Goal: Task Accomplishment & Management: Use online tool/utility

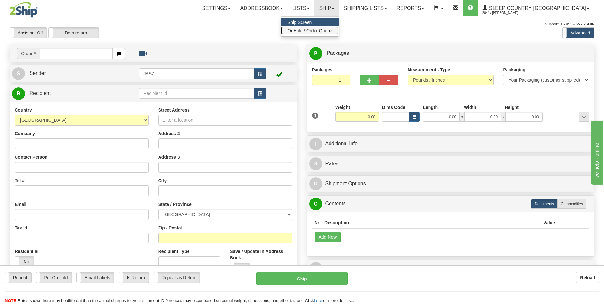
click at [333, 33] on span "OnHold / Order Queue" at bounding box center [310, 30] width 45 height 5
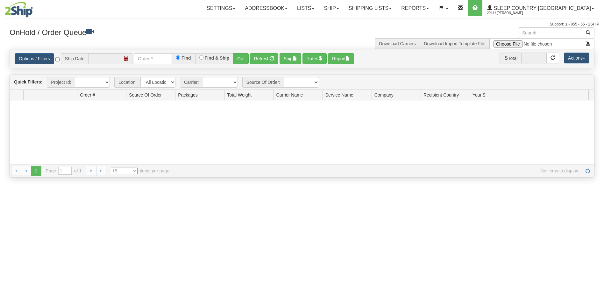
type input "[DATE]"
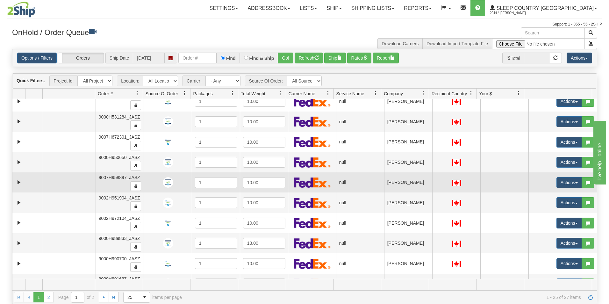
scroll to position [127, 0]
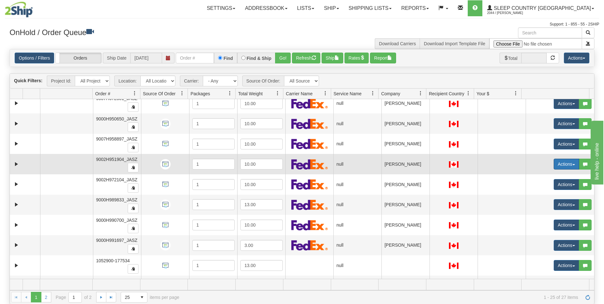
click at [556, 163] on button "Actions" at bounding box center [566, 164] width 25 height 11
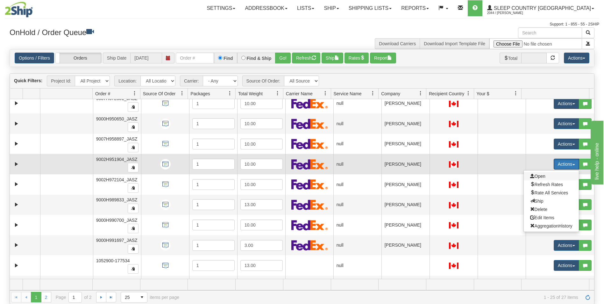
click at [539, 177] on span "Open" at bounding box center [538, 176] width 15 height 5
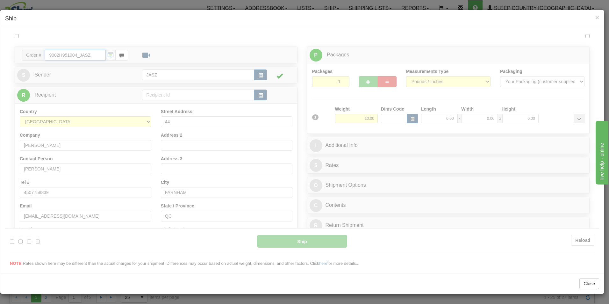
type input "08:28"
type input "16:00"
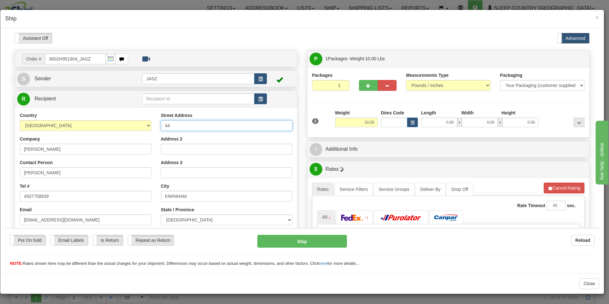
click at [190, 127] on input "44" at bounding box center [227, 125] width 132 height 11
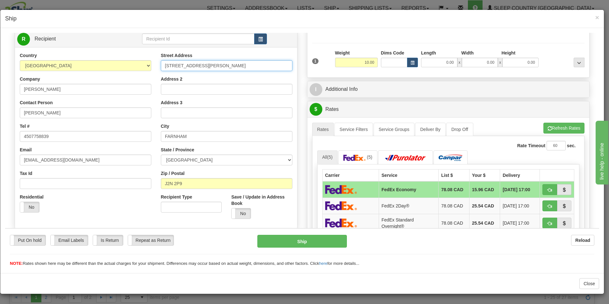
scroll to position [64, 0]
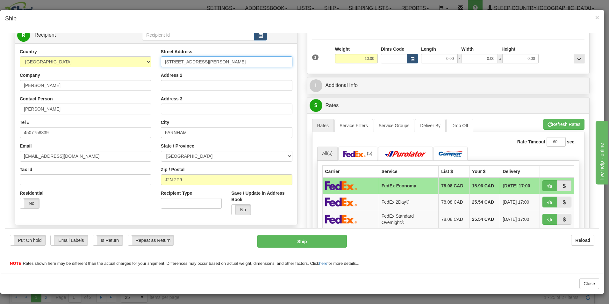
type input "44 rue rainville"
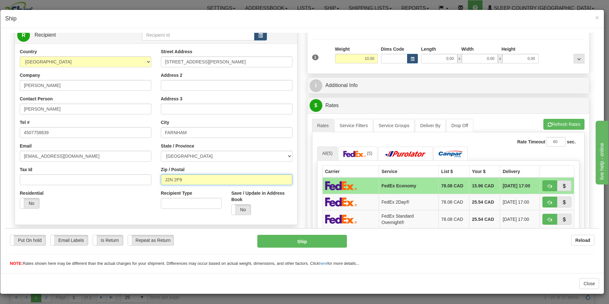
click at [204, 179] on input "J2N 2P9" at bounding box center [227, 179] width 132 height 11
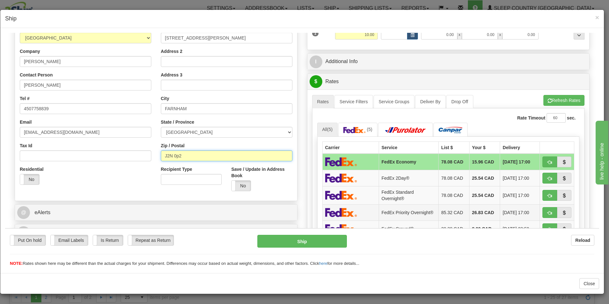
scroll to position [127, 0]
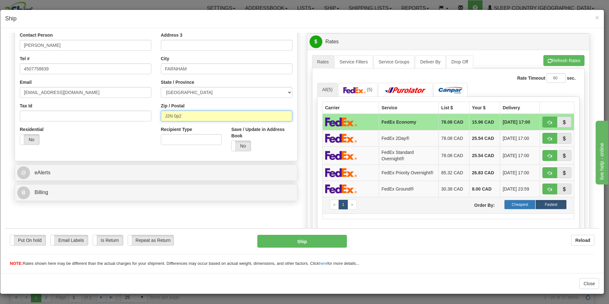
type input "J2N 0p2"
click at [509, 207] on label "Cheapest" at bounding box center [519, 204] width 31 height 10
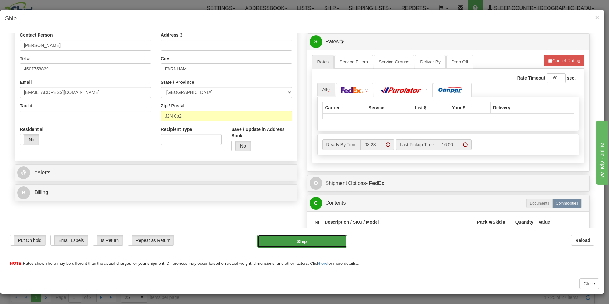
click at [323, 245] on button "Ship" at bounding box center [302, 241] width 90 height 13
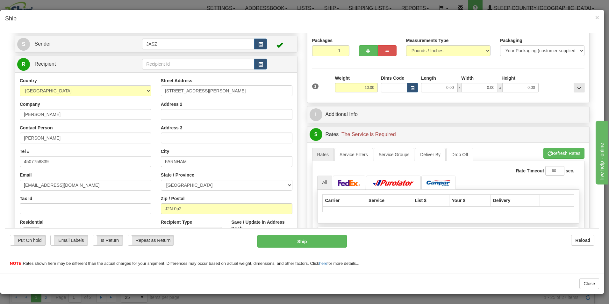
scroll to position [64, 0]
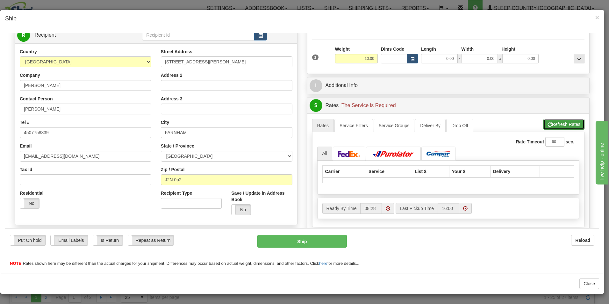
click at [560, 122] on button "Refresh Rates" at bounding box center [564, 124] width 41 height 11
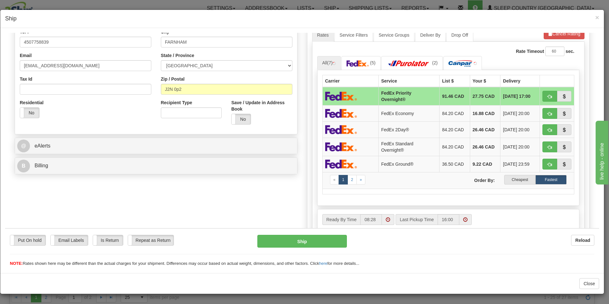
scroll to position [159, 0]
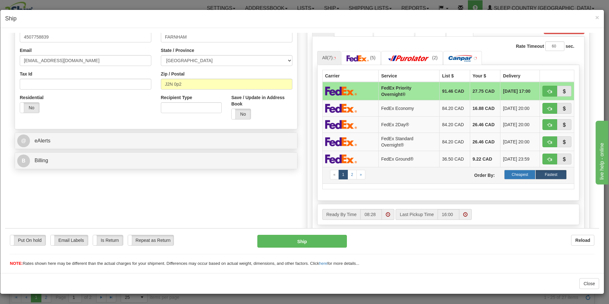
click at [513, 175] on label "Cheapest" at bounding box center [519, 175] width 31 height 10
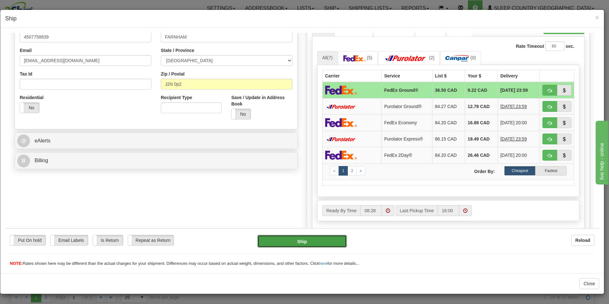
click at [316, 241] on button "Ship" at bounding box center [302, 241] width 90 height 13
type input "92"
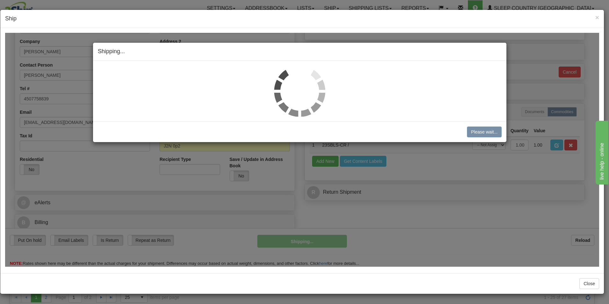
scroll to position [97, 0]
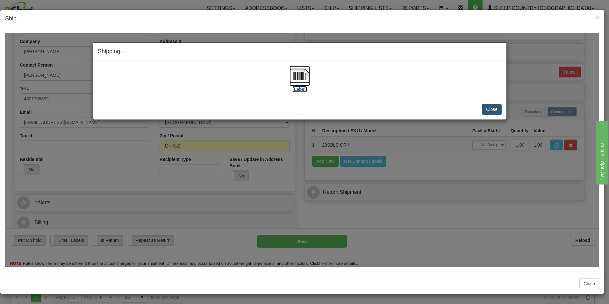
click at [305, 87] on label "[Label]" at bounding box center [299, 89] width 15 height 6
